Goal: Check status

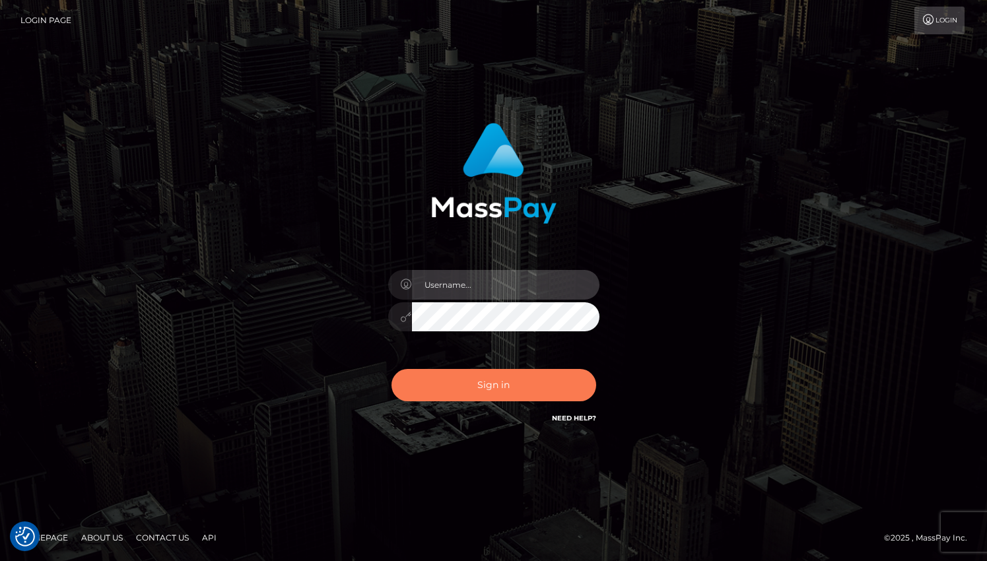
type input "grace.rush"
click at [506, 397] on button "Sign in" at bounding box center [493, 385] width 205 height 32
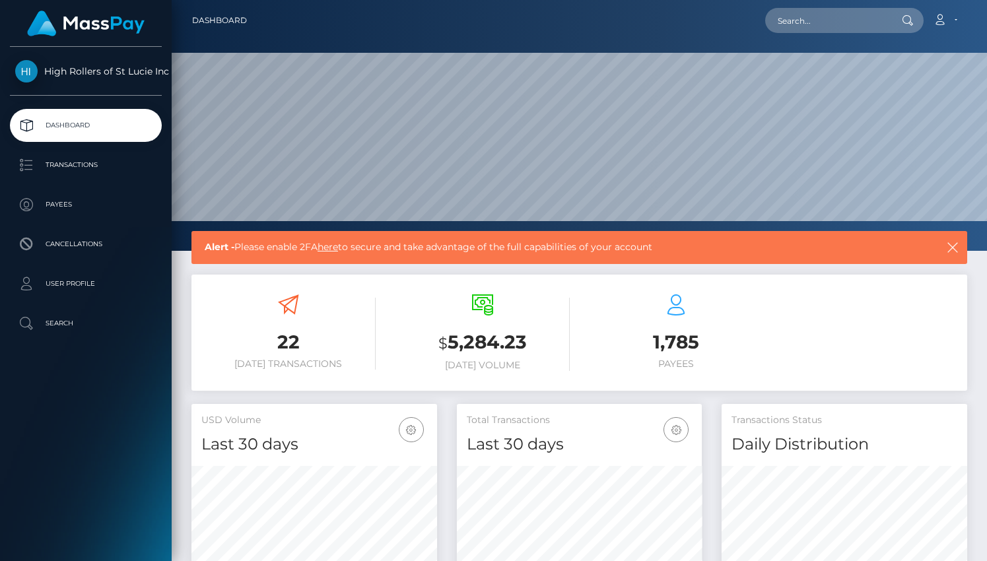
scroll to position [234, 245]
click at [83, 170] on p "Transactions" at bounding box center [85, 165] width 141 height 20
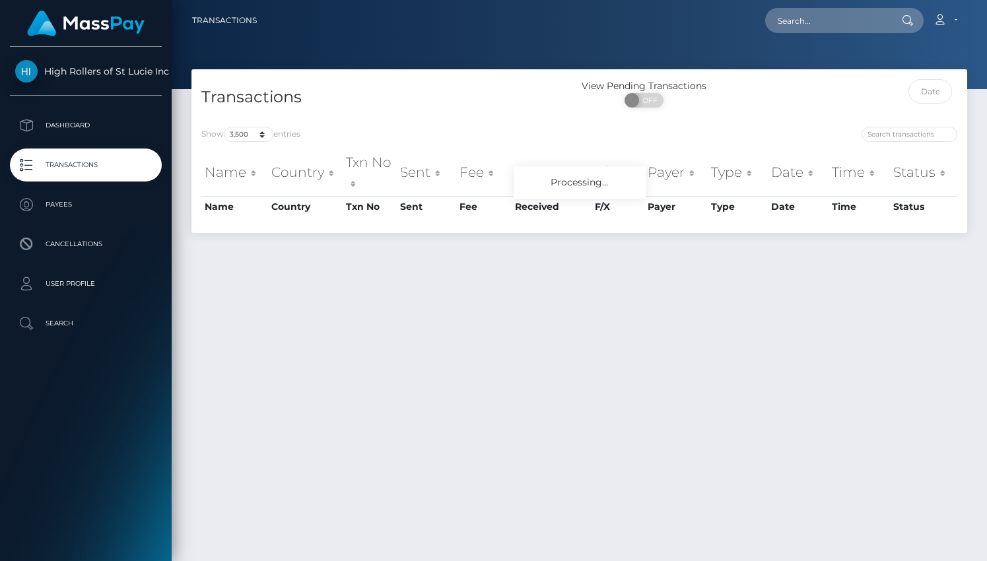
select select "3500"
click at [255, 139] on select "10 25 50 100 250 500 1,000 3,500" at bounding box center [248, 134] width 49 height 15
click at [386, 115] on div "Transactions" at bounding box center [385, 98] width 388 height 38
click at [417, 138] on div "Show 10 25 50 100 250 500 1,000 3,500 entries" at bounding box center [385, 136] width 368 height 18
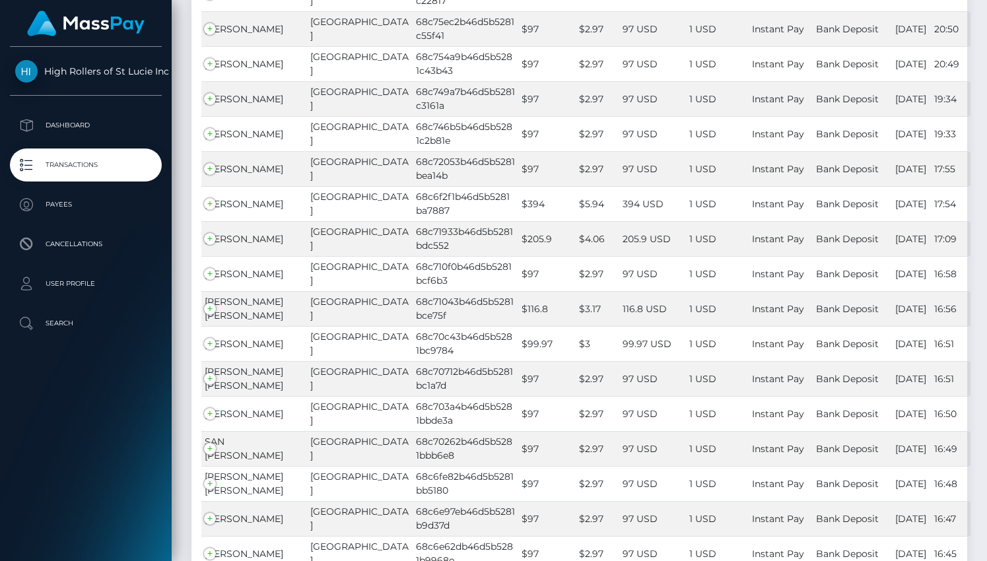
scroll to position [2579, 0]
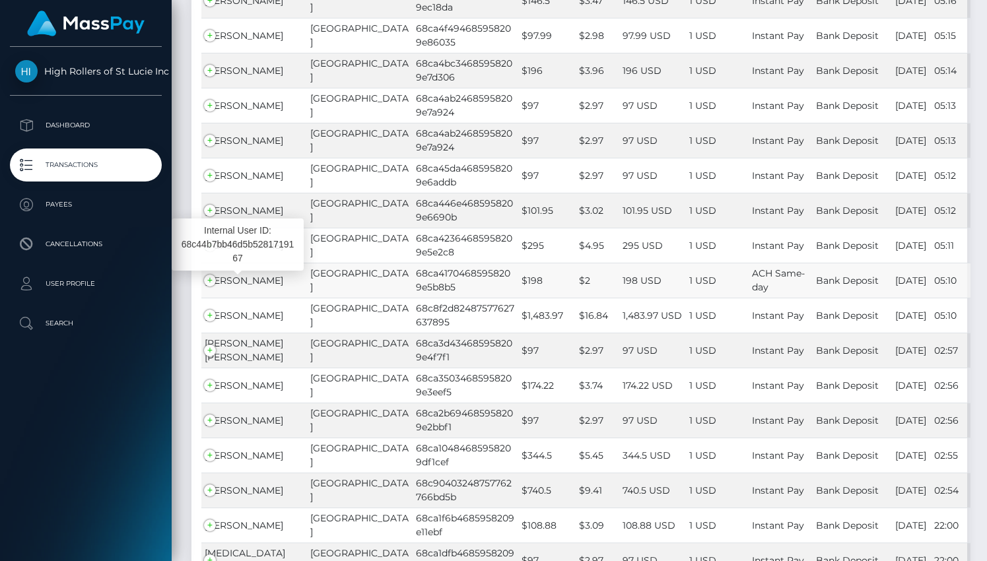
click at [249, 275] on span "[PERSON_NAME]" at bounding box center [244, 281] width 79 height 12
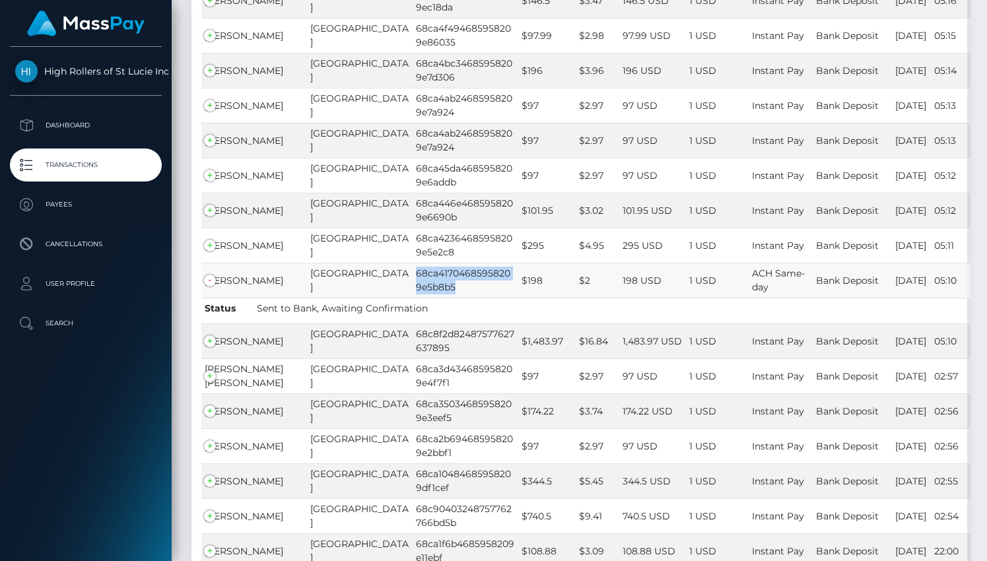
drag, startPoint x: 407, startPoint y: 287, endPoint x: 361, endPoint y: 273, distance: 48.4
click at [412, 273] on td "68ca41704685958209e5b8b5" at bounding box center [465, 280] width 106 height 35
copy td "68ca41704685958209e5b8b5"
